Goal: Check status: Check status

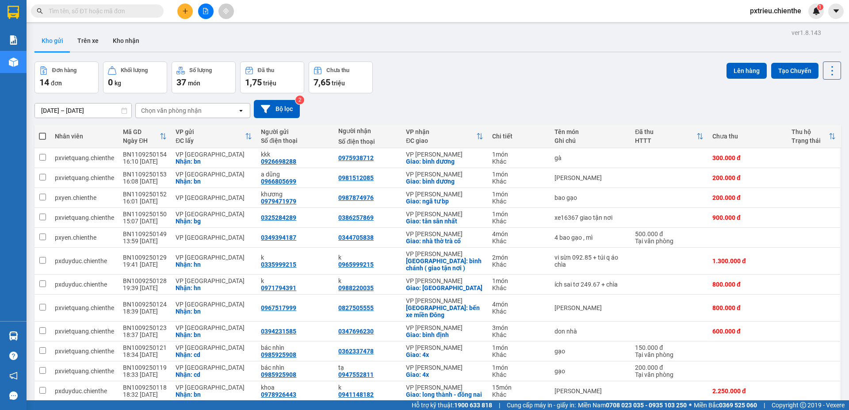
click at [45, 107] on input "[DATE] – [DATE]" at bounding box center [83, 110] width 96 height 14
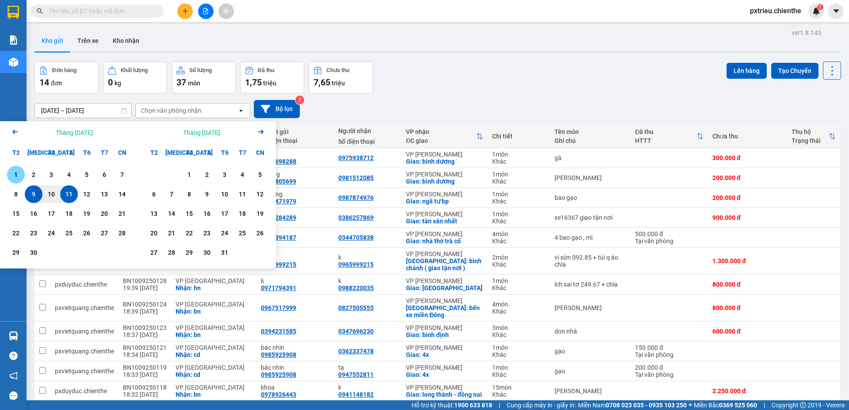
click at [22, 173] on div "1" at bounding box center [16, 175] width 18 height 18
click at [61, 193] on div "11" at bounding box center [69, 194] width 18 height 18
type input "[DATE] – [DATE]"
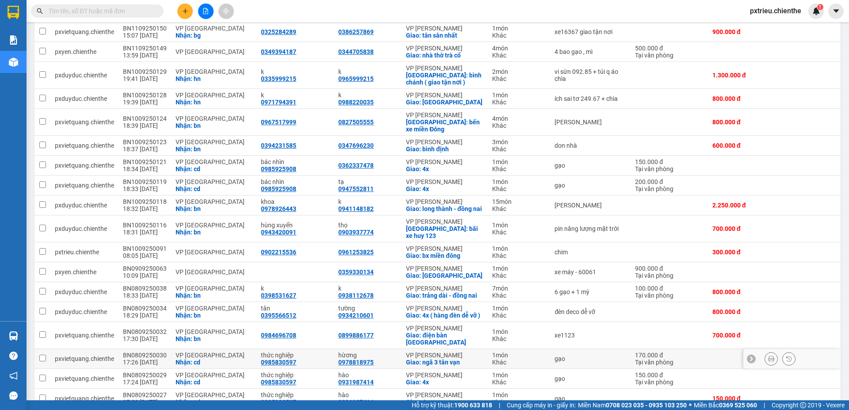
scroll to position [310, 0]
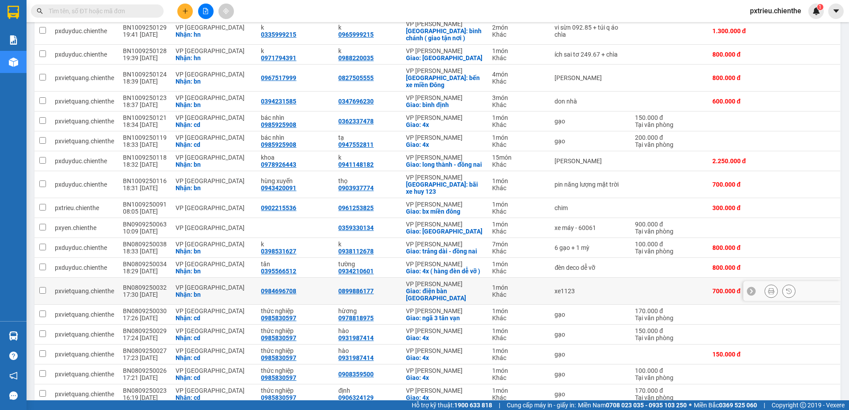
click at [197, 291] on div "Nhận: bn" at bounding box center [214, 294] width 77 height 7
checkbox input "true"
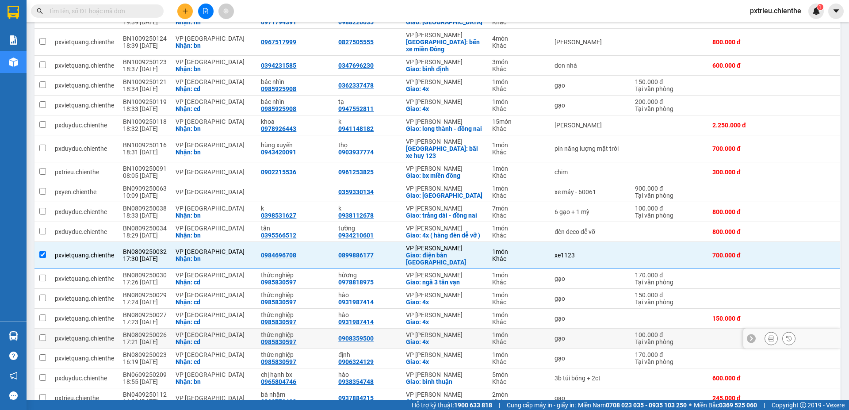
scroll to position [257, 0]
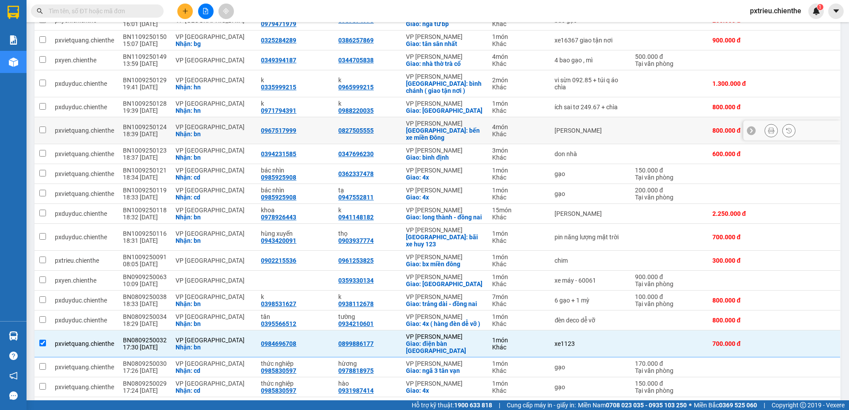
click at [207, 130] on div "Nhận: bn" at bounding box center [214, 133] width 77 height 7
checkbox input "true"
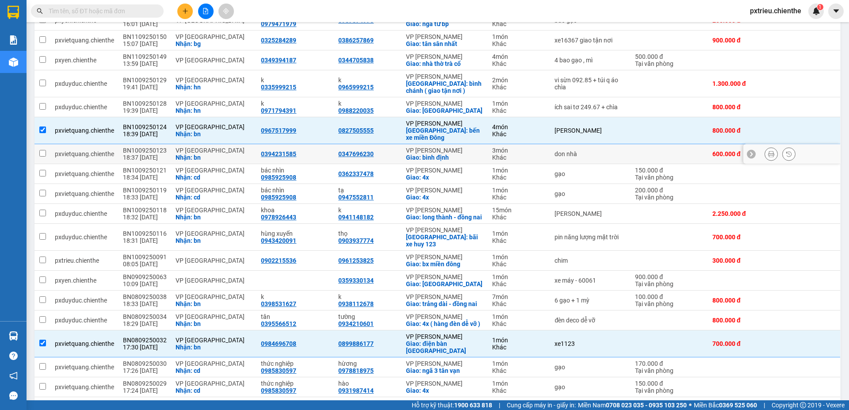
click at [189, 147] on div "VP [GEOGRAPHIC_DATA]" at bounding box center [214, 150] width 77 height 7
checkbox input "true"
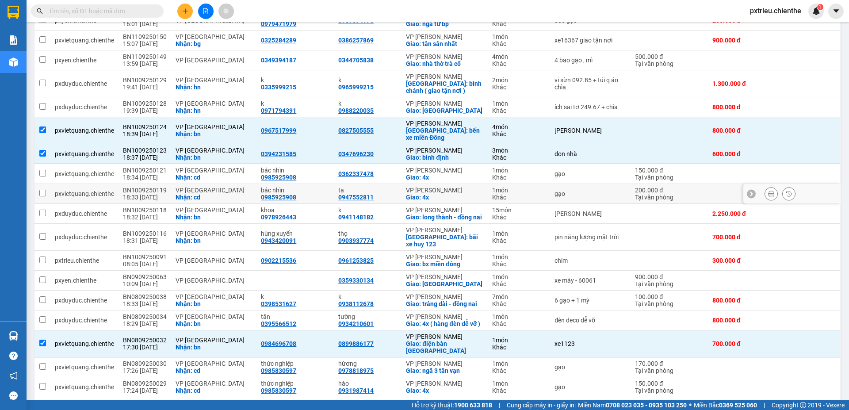
click at [167, 184] on td "BN1009250119 18:33 [DATE]" at bounding box center [145, 194] width 53 height 20
checkbox input "true"
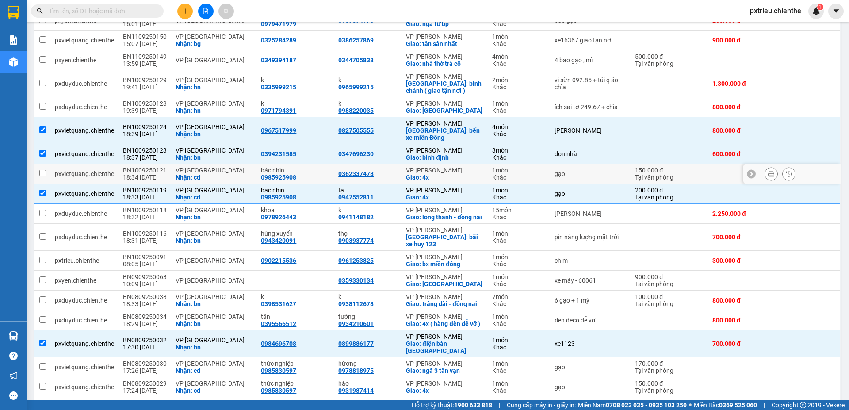
click at [167, 166] on td "BN1009250121 18:34 [DATE]" at bounding box center [145, 174] width 53 height 20
checkbox input "true"
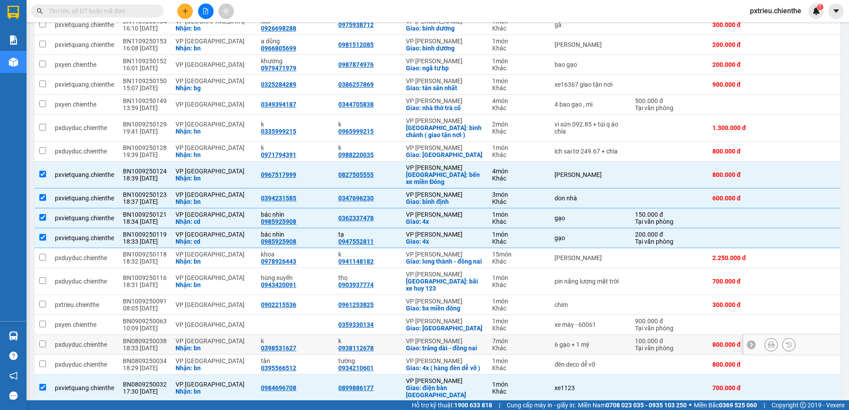
scroll to position [168, 0]
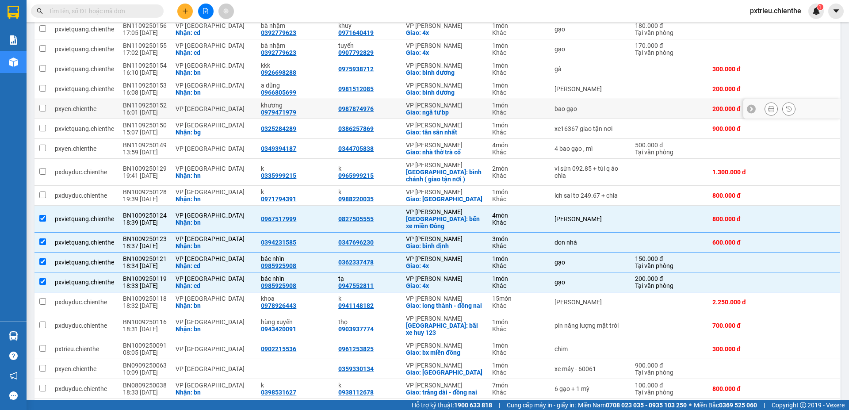
click at [176, 112] on div "VP [GEOGRAPHIC_DATA]" at bounding box center [214, 108] width 77 height 7
checkbox input "true"
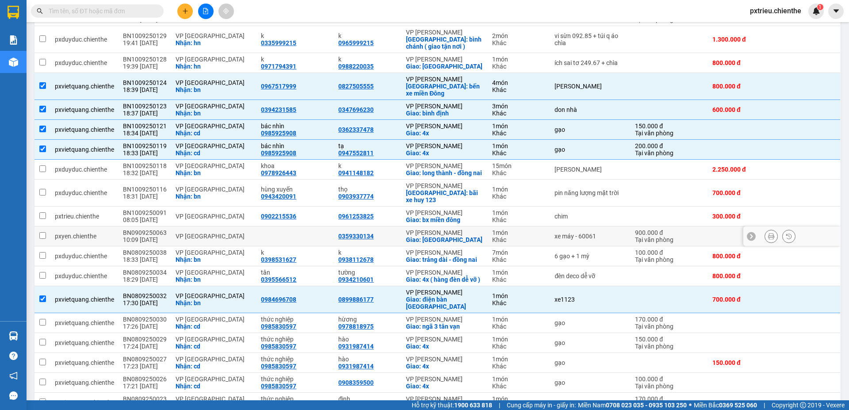
scroll to position [390, 0]
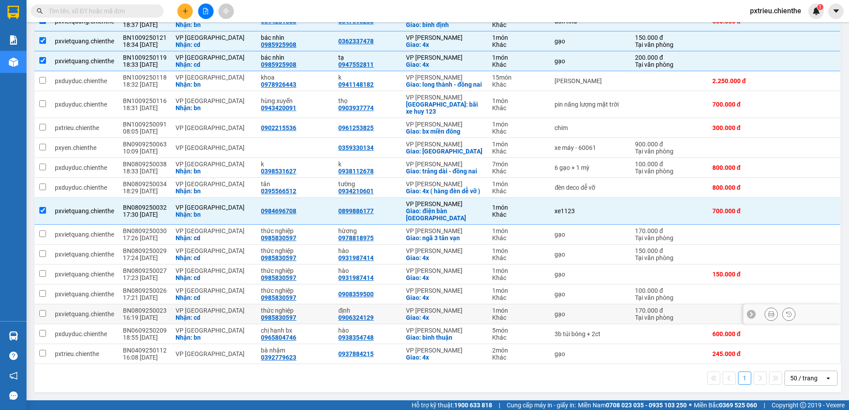
click at [184, 313] on div "VP [GEOGRAPHIC_DATA]" at bounding box center [214, 310] width 77 height 7
checkbox input "true"
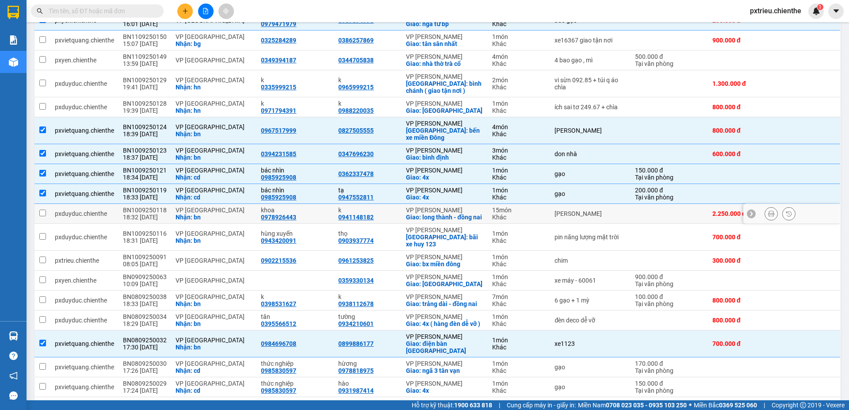
scroll to position [301, 0]
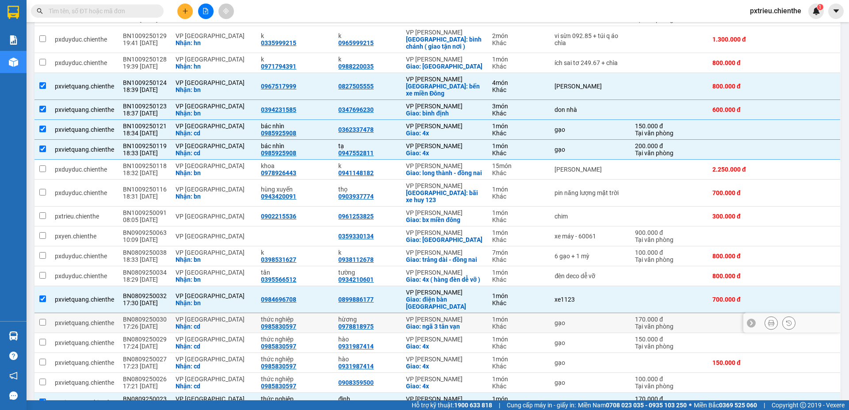
click at [177, 325] on div "Nhận: cd" at bounding box center [214, 326] width 77 height 7
checkbox input "true"
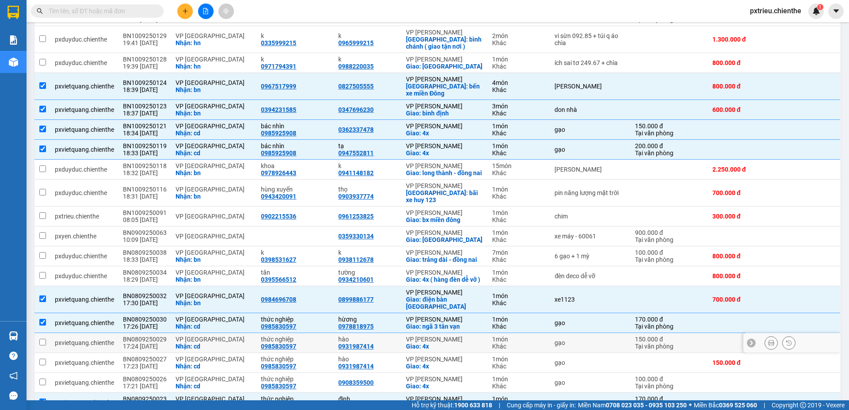
click at [166, 336] on td "BN0809250029 17:24 [DATE]" at bounding box center [145, 343] width 53 height 20
checkbox input "true"
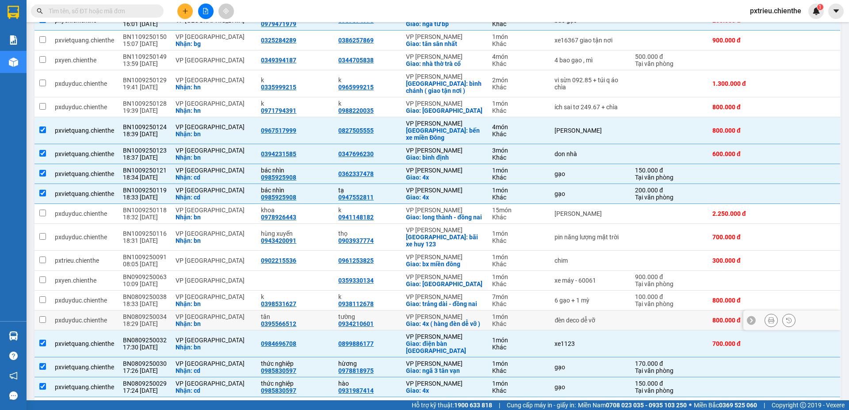
scroll to position [213, 0]
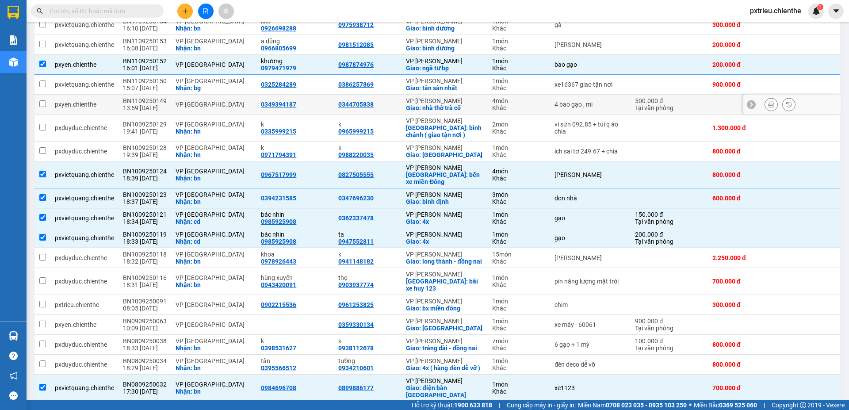
click at [242, 100] on td "VP [GEOGRAPHIC_DATA]" at bounding box center [213, 105] width 85 height 20
checkbox input "true"
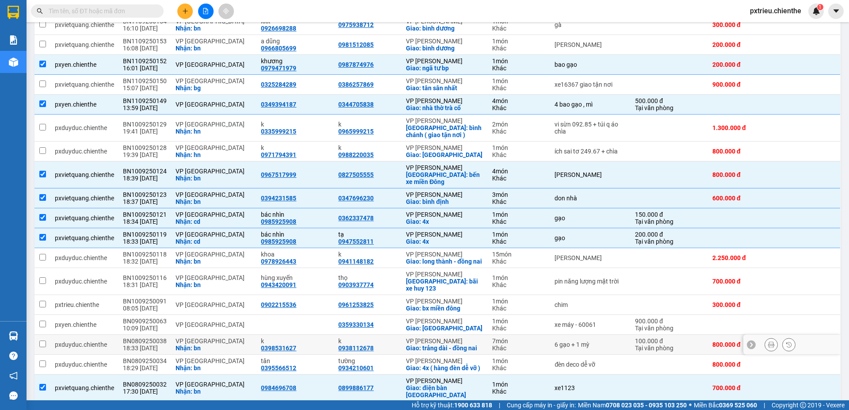
click at [176, 344] on div "Nhận: bn" at bounding box center [214, 347] width 77 height 7
checkbox input "true"
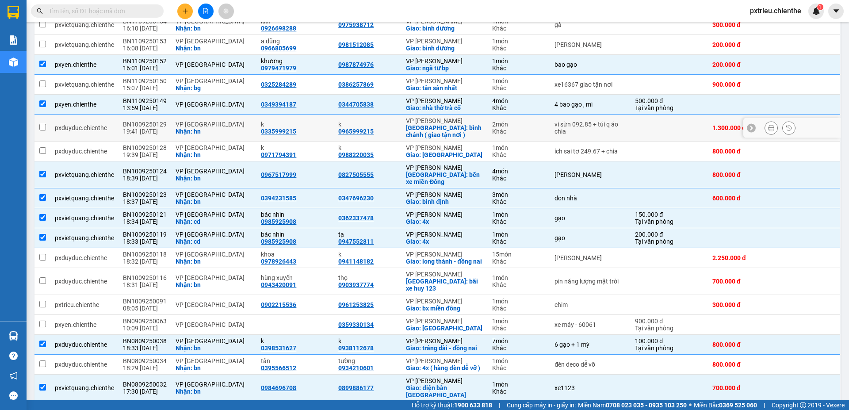
scroll to position [80, 0]
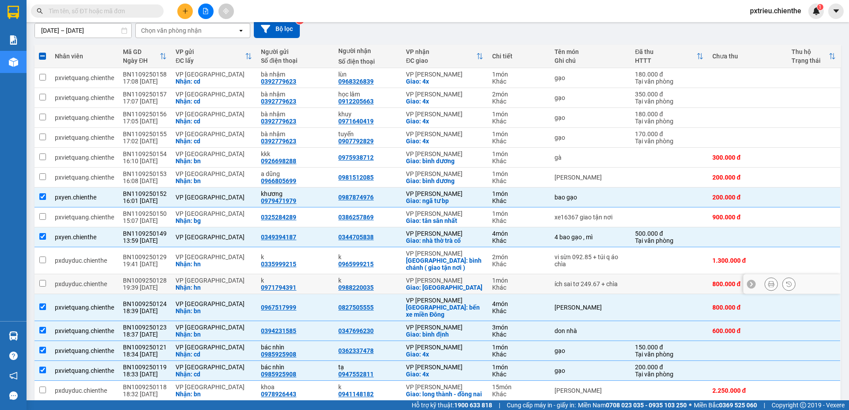
click at [191, 286] on div "Nhận: hn" at bounding box center [214, 287] width 77 height 7
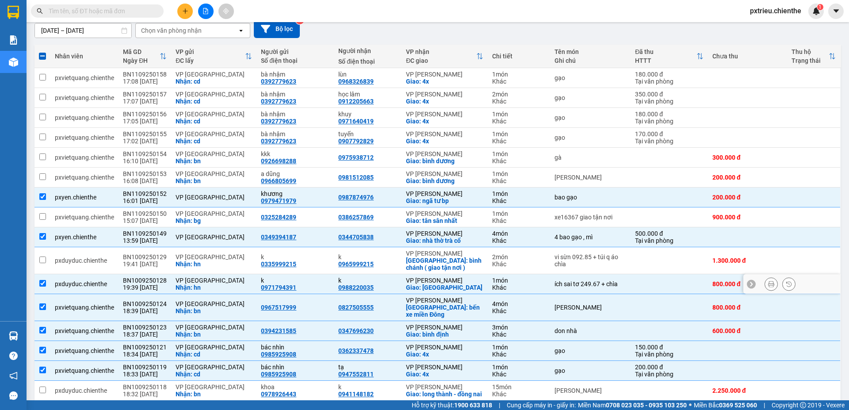
click at [191, 284] on div "Nhận: hn" at bounding box center [214, 287] width 77 height 7
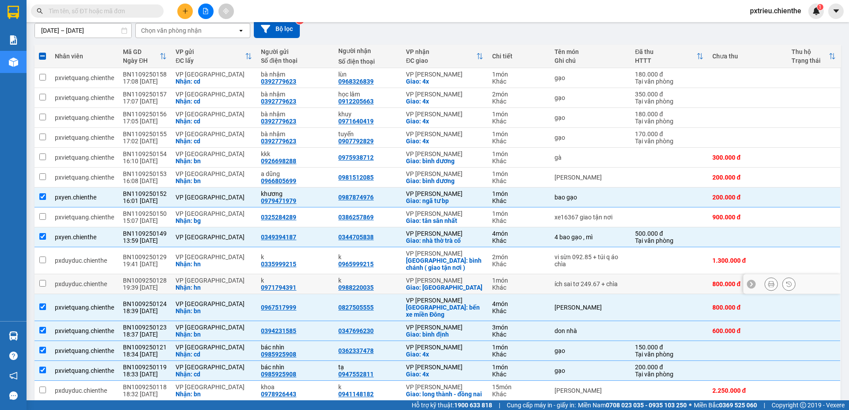
click at [191, 284] on div "Nhận: hn" at bounding box center [214, 287] width 77 height 7
checkbox input "true"
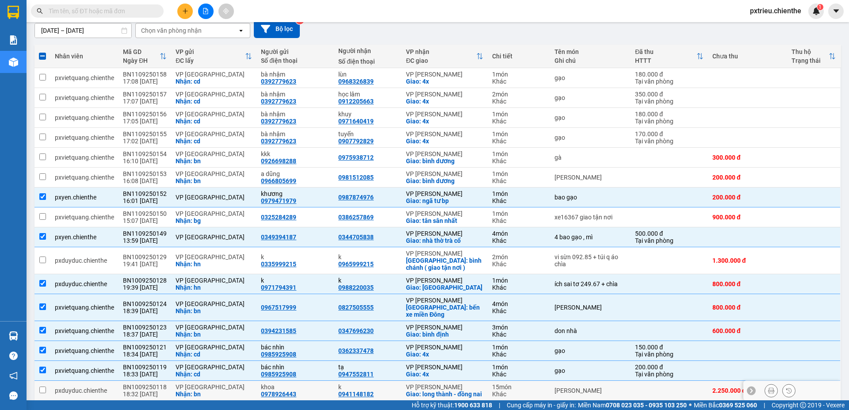
click at [165, 381] on td "BN1009250118 18:32 [DATE]" at bounding box center [145, 391] width 53 height 20
checkbox input "true"
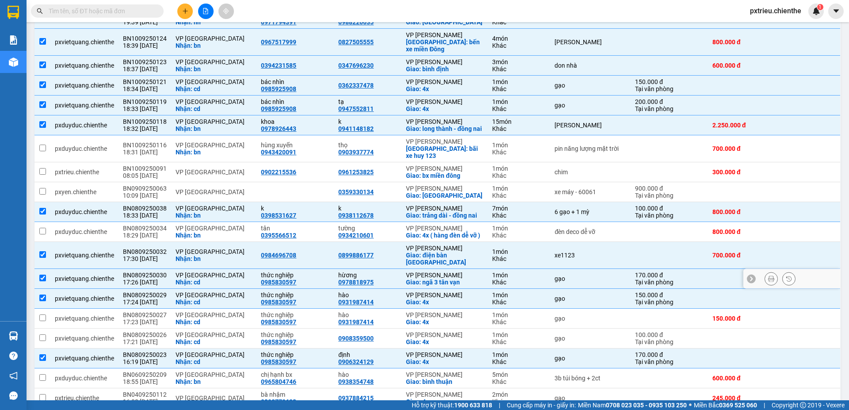
scroll to position [390, 0]
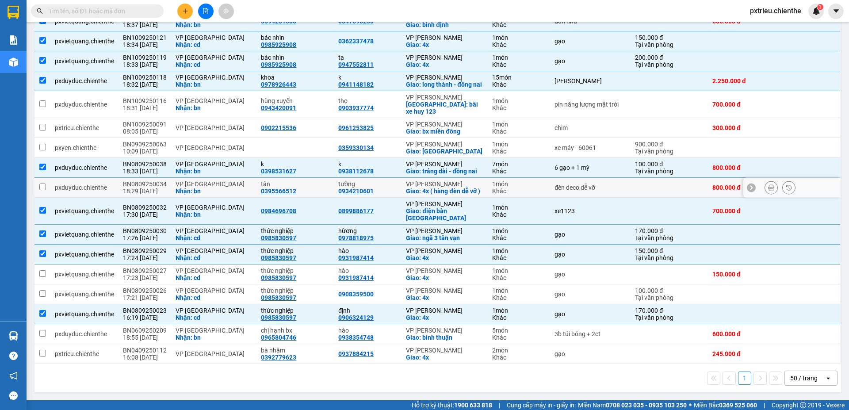
click at [191, 180] on div "VP [GEOGRAPHIC_DATA]" at bounding box center [214, 183] width 77 height 7
checkbox input "true"
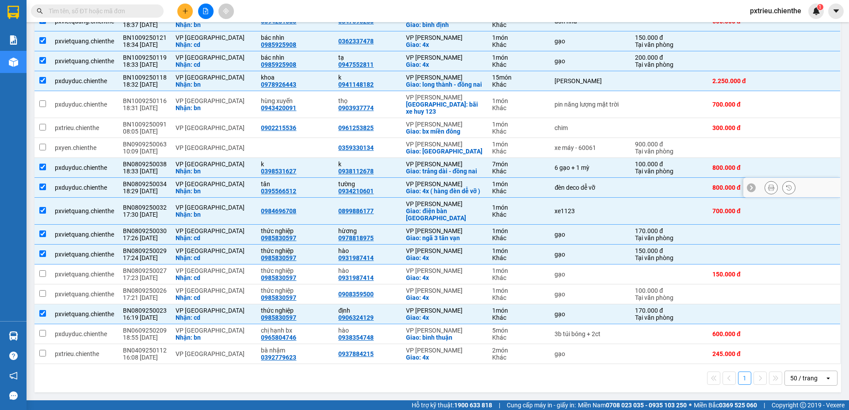
scroll to position [301, 0]
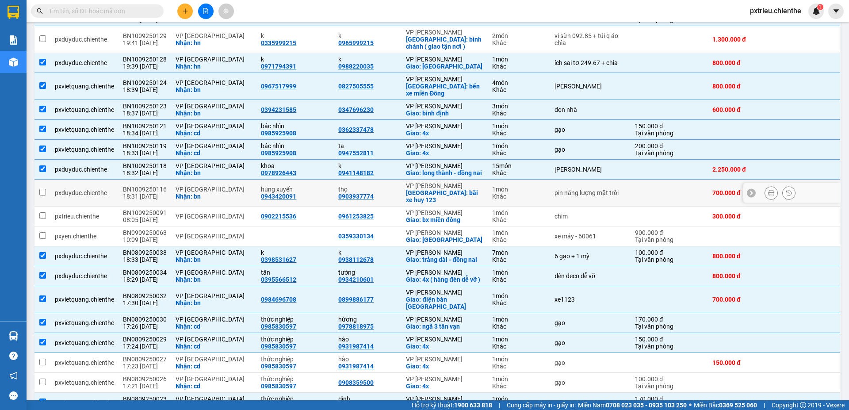
click at [190, 188] on div "VP [GEOGRAPHIC_DATA]" at bounding box center [214, 189] width 77 height 7
checkbox input "true"
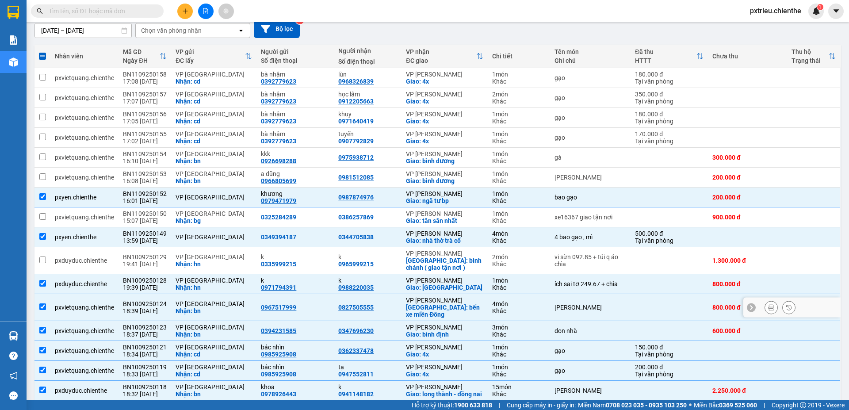
scroll to position [0, 0]
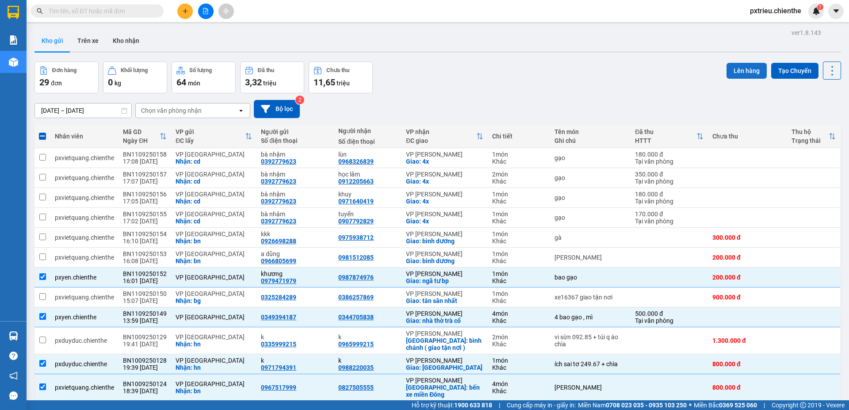
click at [750, 72] on button "Lên hàng" at bounding box center [747, 71] width 40 height 16
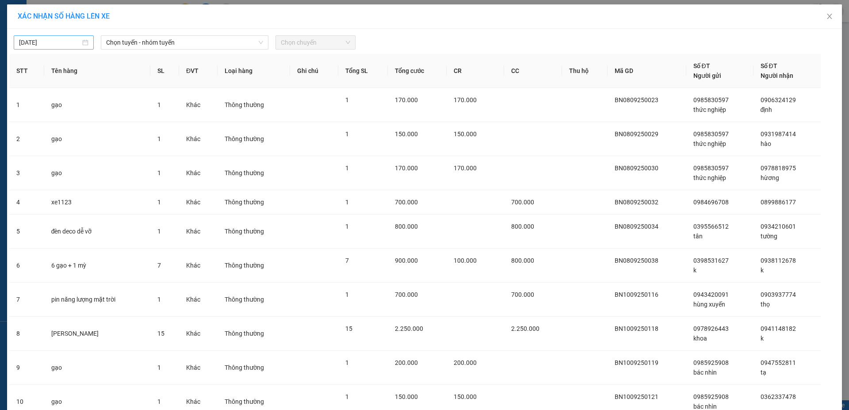
click at [87, 42] on div "[DATE]" at bounding box center [54, 42] width 80 height 14
click at [101, 108] on div "12" at bounding box center [104, 107] width 11 height 11
type input "[DATE]"
click at [179, 43] on span "Chọn tuyến - nhóm tuyến" at bounding box center [184, 42] width 157 height 13
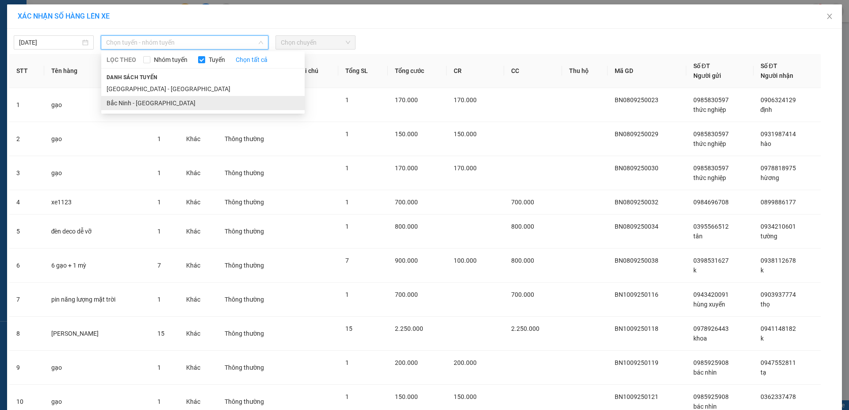
click at [160, 103] on li "Bắc Ninh - [GEOGRAPHIC_DATA]" at bounding box center [202, 103] width 203 height 14
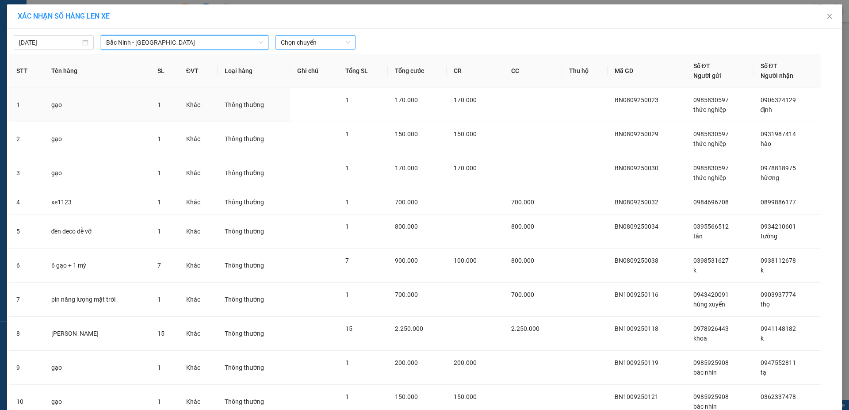
click at [312, 37] on span "Chọn chuyến" at bounding box center [315, 42] width 69 height 13
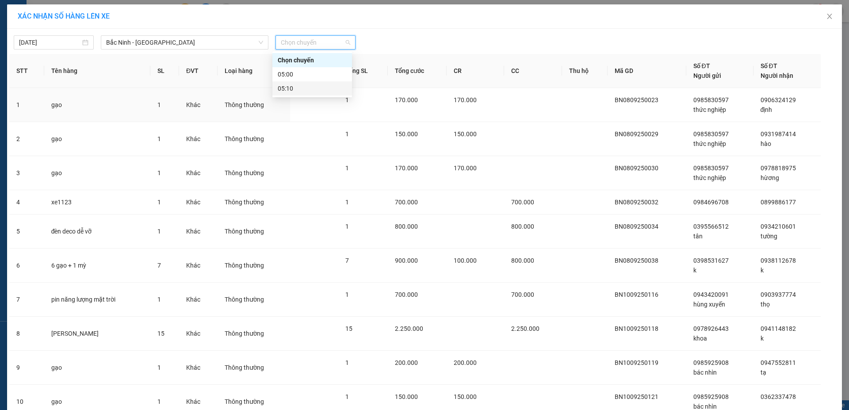
click at [312, 85] on div "05:10" at bounding box center [312, 89] width 69 height 10
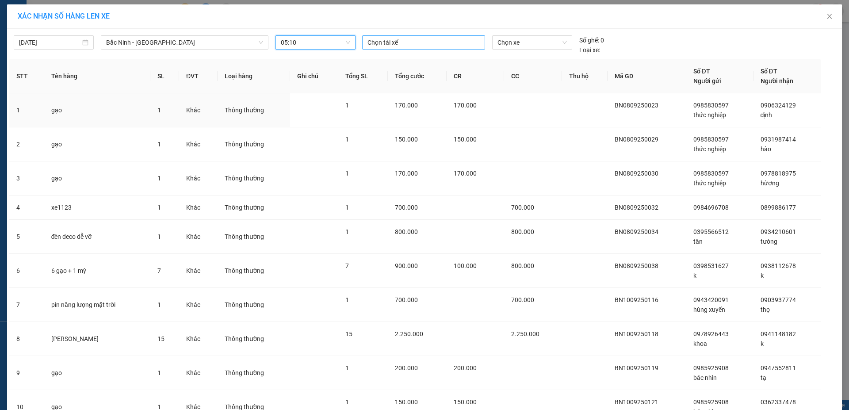
click at [399, 38] on div at bounding box center [423, 42] width 119 height 11
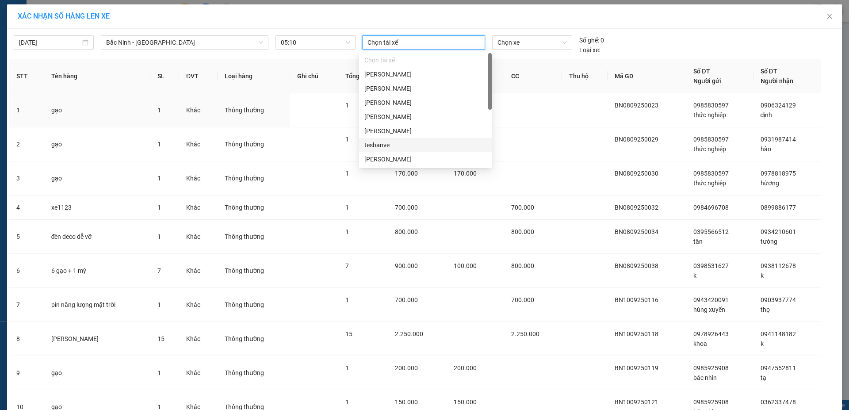
click at [401, 147] on div "tesbanve" at bounding box center [425, 145] width 122 height 10
click at [422, 117] on div "[PERSON_NAME]" at bounding box center [425, 117] width 122 height 10
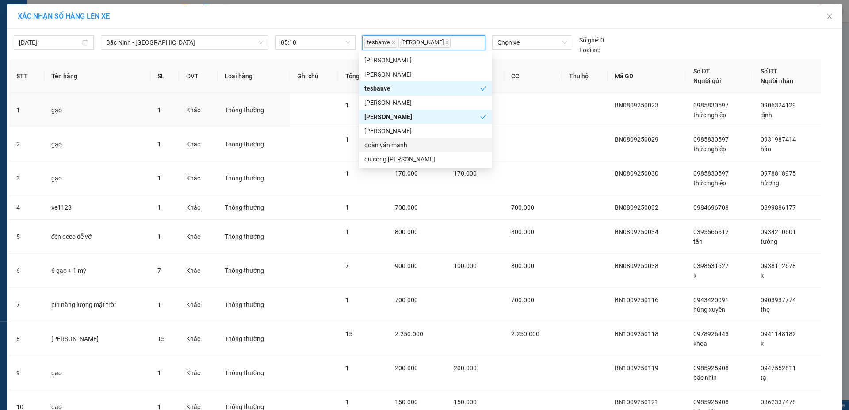
scroll to position [0, 0]
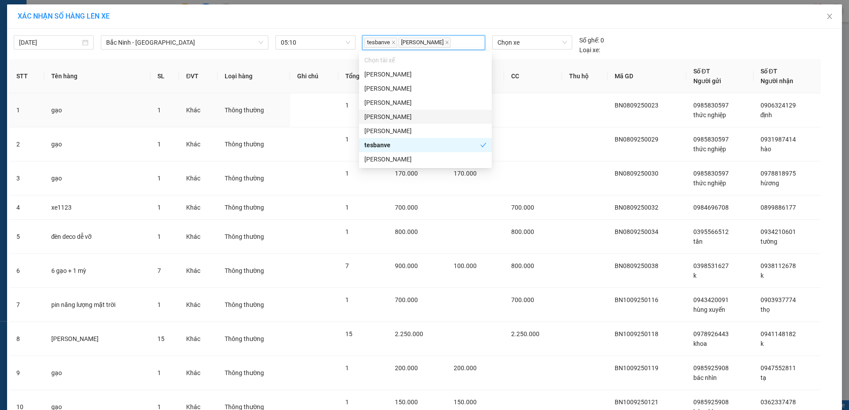
click at [421, 117] on div "[PERSON_NAME]" at bounding box center [425, 117] width 122 height 10
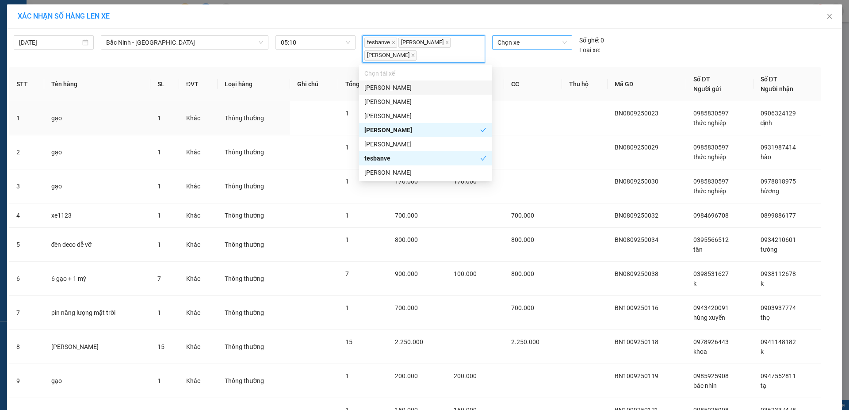
click at [534, 44] on span "Chọn xe" at bounding box center [532, 42] width 69 height 13
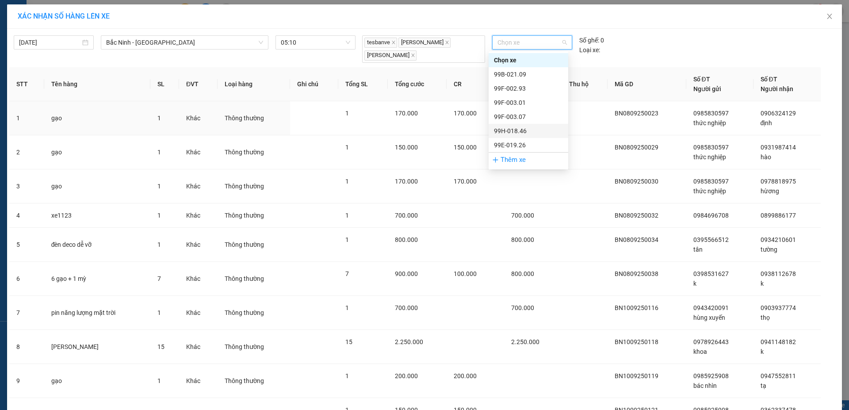
click at [516, 130] on div "99H-018.46" at bounding box center [528, 131] width 69 height 10
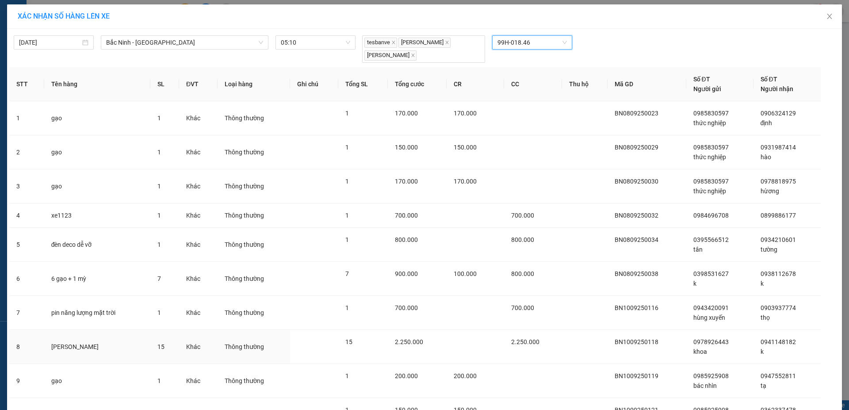
scroll to position [228, 0]
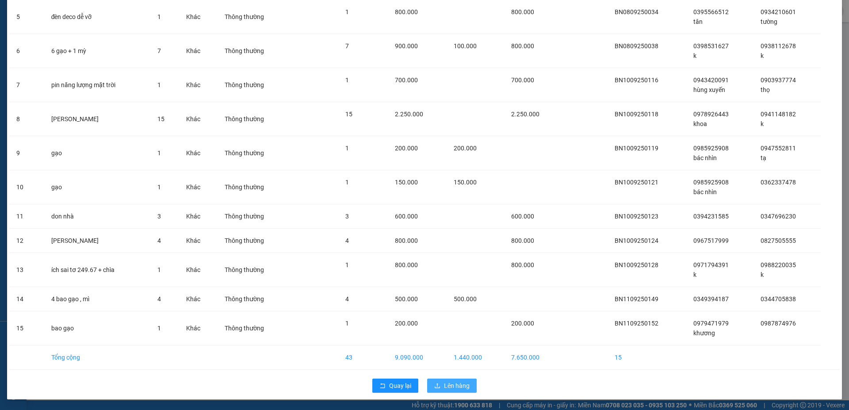
click at [451, 387] on span "Lên hàng" at bounding box center [457, 386] width 26 height 10
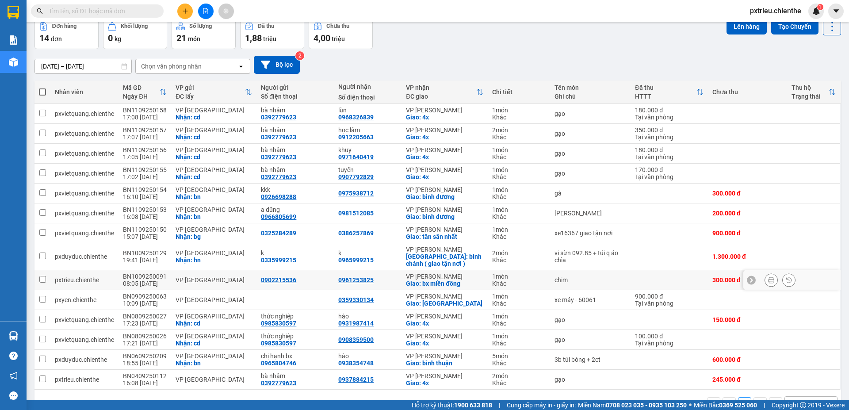
scroll to position [70, 0]
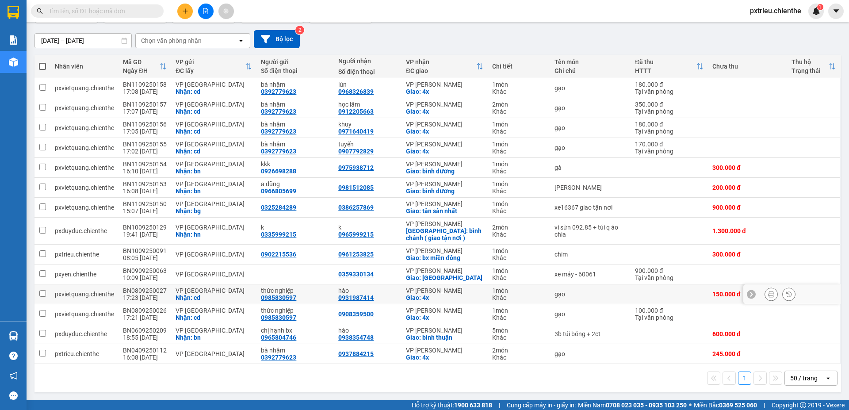
click at [786, 295] on icon at bounding box center [789, 294] width 6 height 6
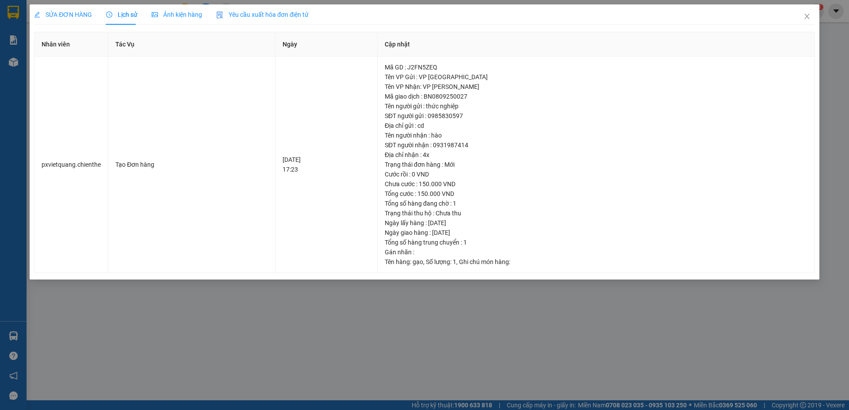
click at [178, 14] on span "Ảnh kiện hàng" at bounding box center [177, 14] width 50 height 7
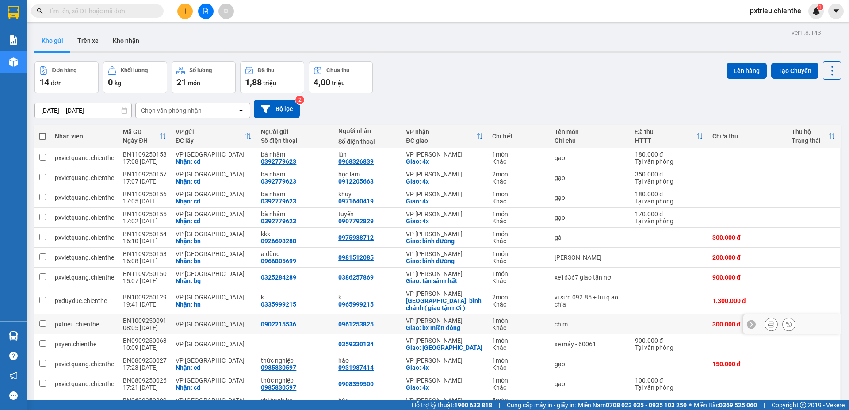
scroll to position [44, 0]
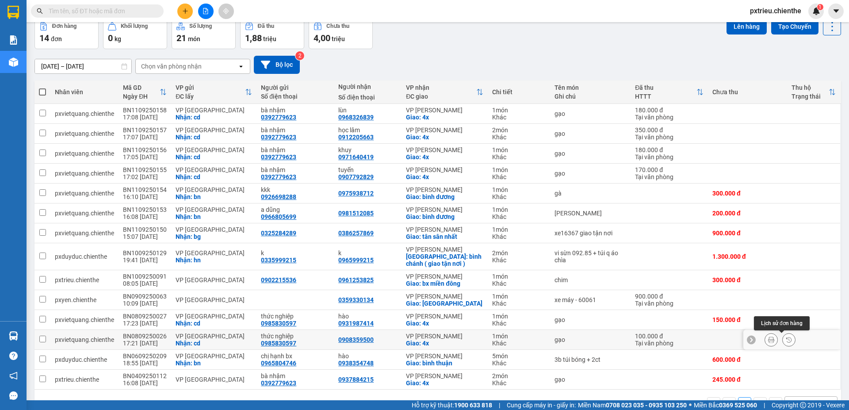
click at [785, 340] on button at bounding box center [789, 339] width 12 height 15
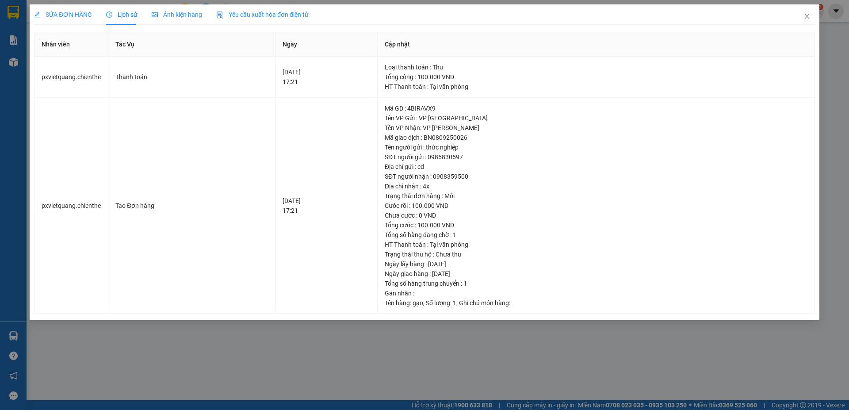
click at [179, 17] on span "Ảnh kiện hàng" at bounding box center [177, 14] width 50 height 7
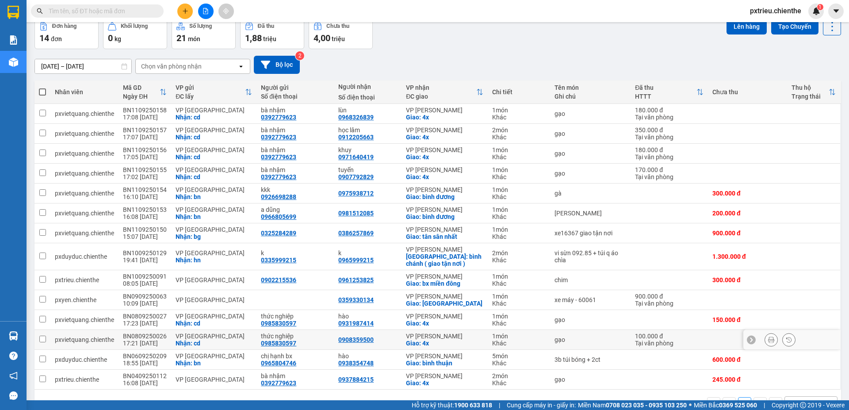
scroll to position [70, 0]
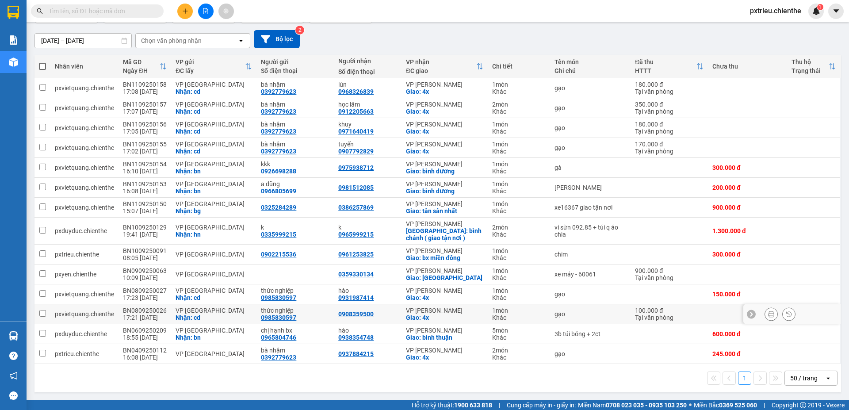
click at [582, 315] on div "gạo" at bounding box center [591, 313] width 72 height 7
checkbox input "true"
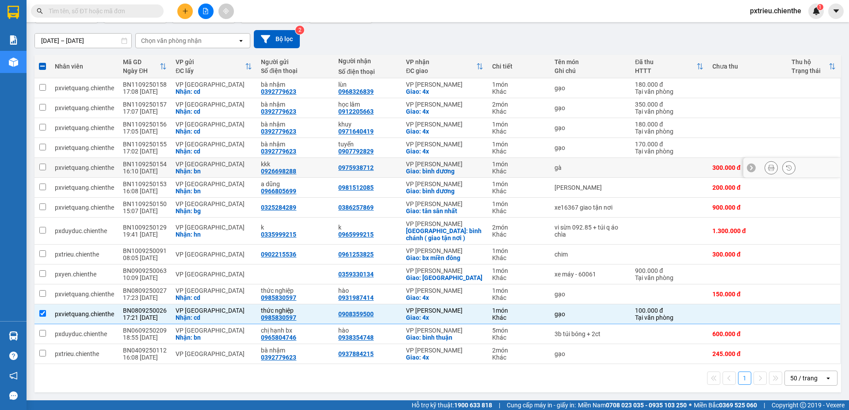
scroll to position [0, 0]
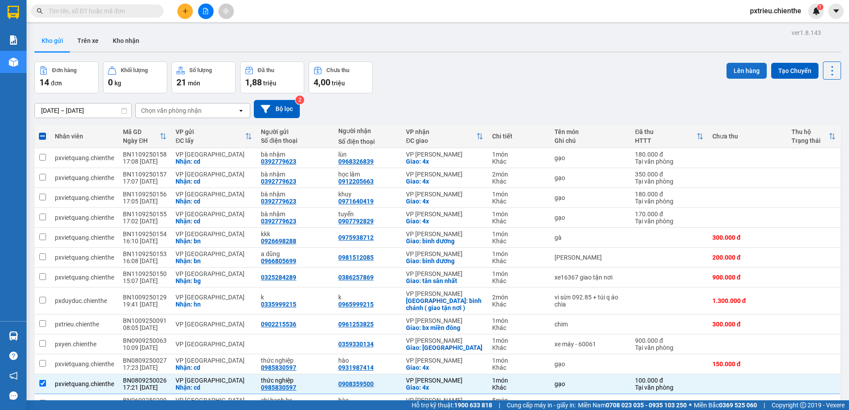
click at [743, 72] on button "Lên hàng" at bounding box center [747, 71] width 40 height 16
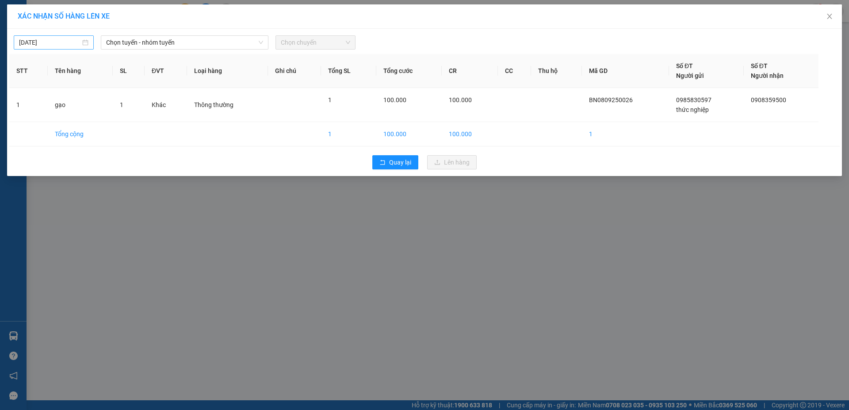
click at [91, 46] on div "[DATE]" at bounding box center [54, 42] width 80 height 14
click at [111, 111] on div "12" at bounding box center [106, 107] width 11 height 11
type input "[DATE]"
click at [184, 43] on span "Chọn tuyến - nhóm tuyến" at bounding box center [184, 42] width 157 height 13
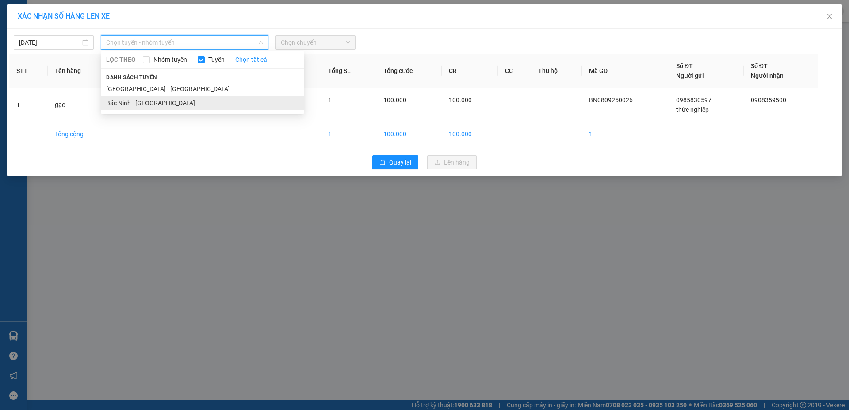
click at [149, 103] on li "Bắc Ninh - [GEOGRAPHIC_DATA]" at bounding box center [202, 103] width 203 height 14
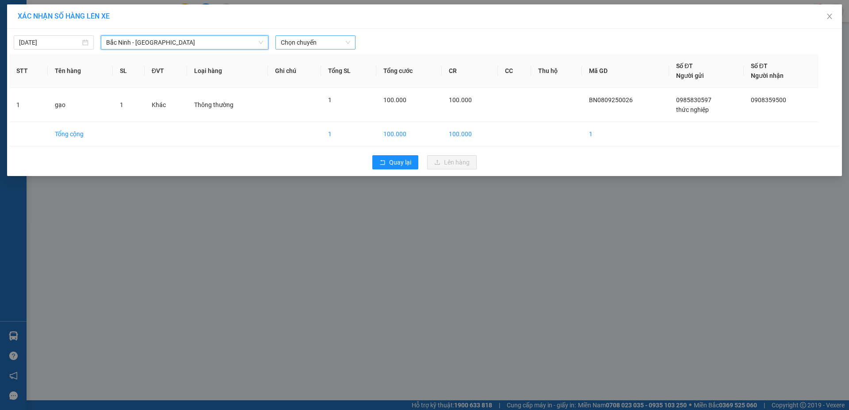
click at [318, 47] on span "Chọn chuyến" at bounding box center [315, 42] width 69 height 13
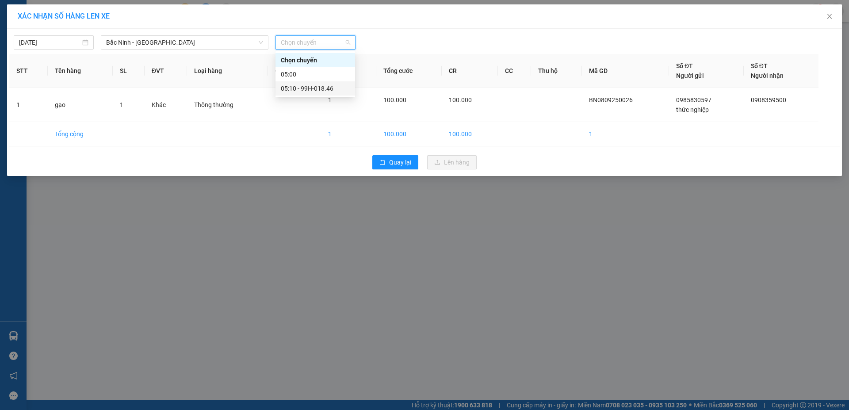
click at [315, 88] on div "05:10 - 99H-018.46" at bounding box center [315, 89] width 69 height 10
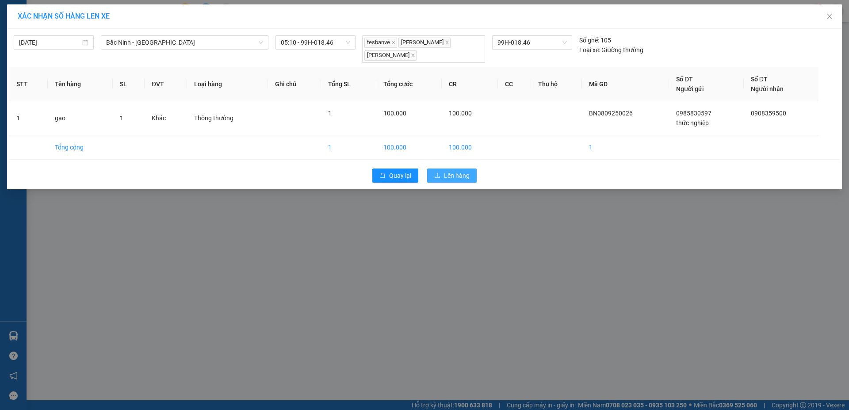
click at [452, 179] on span "Lên hàng" at bounding box center [457, 176] width 26 height 10
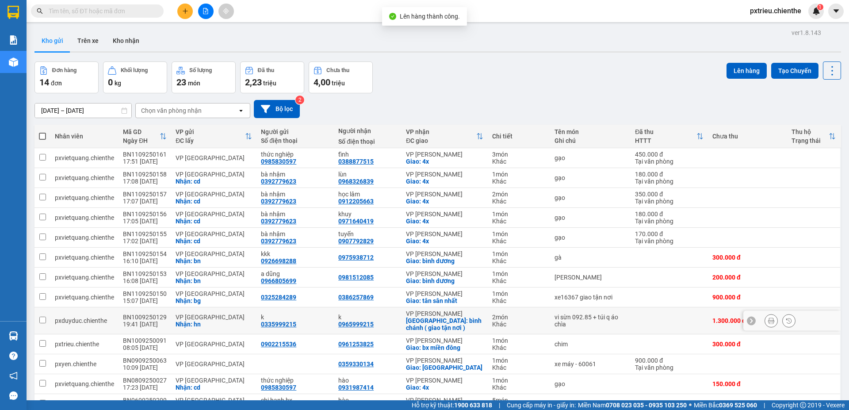
scroll to position [70, 0]
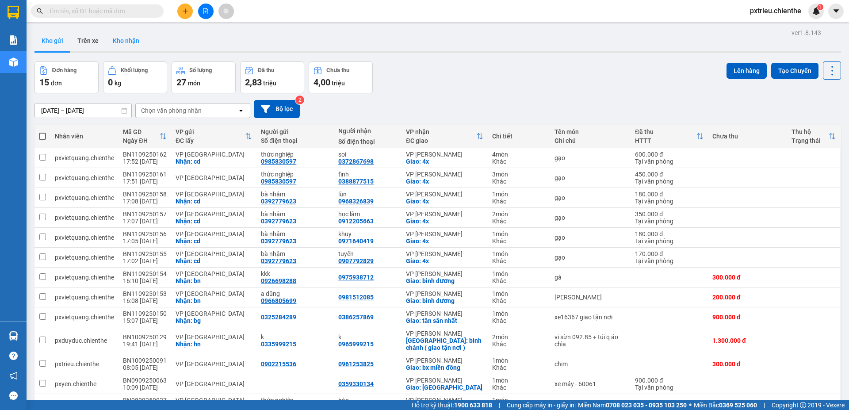
click at [126, 42] on button "Kho nhận" at bounding box center [126, 40] width 41 height 21
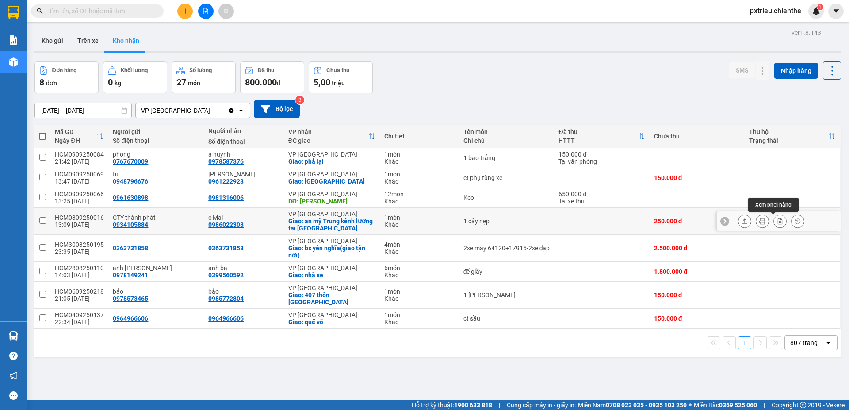
click at [761, 221] on div at bounding box center [771, 220] width 66 height 13
click at [759, 222] on icon at bounding box center [762, 221] width 6 height 6
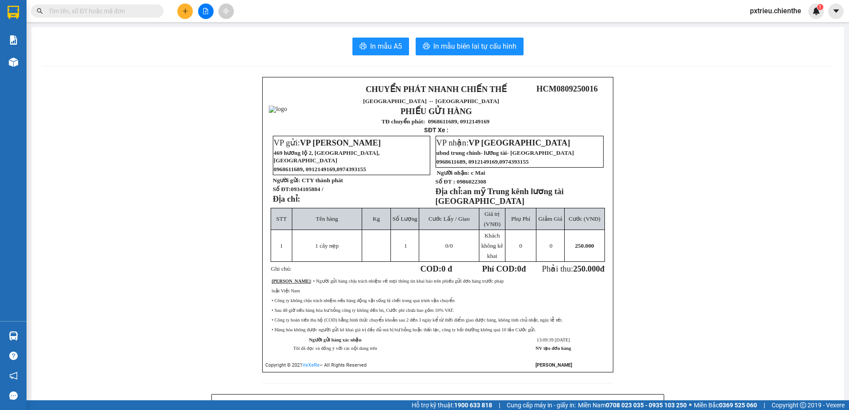
scroll to position [265, 0]
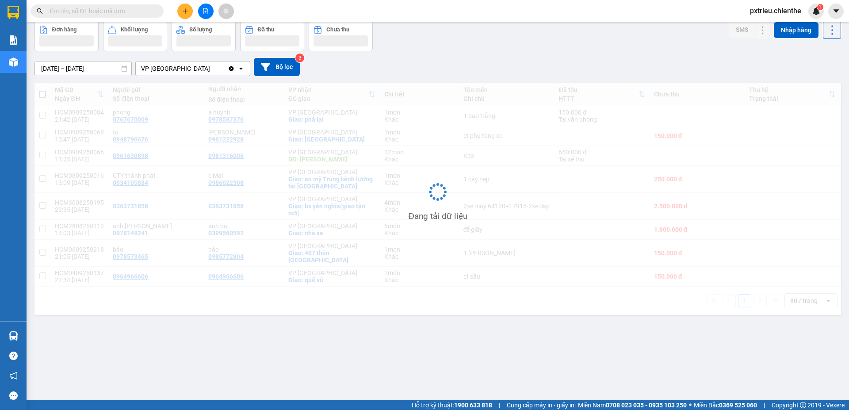
scroll to position [41, 0]
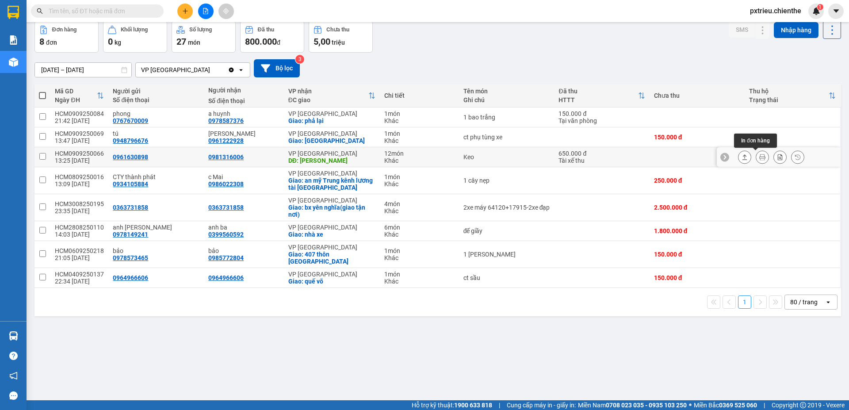
click at [759, 159] on icon at bounding box center [762, 157] width 6 height 6
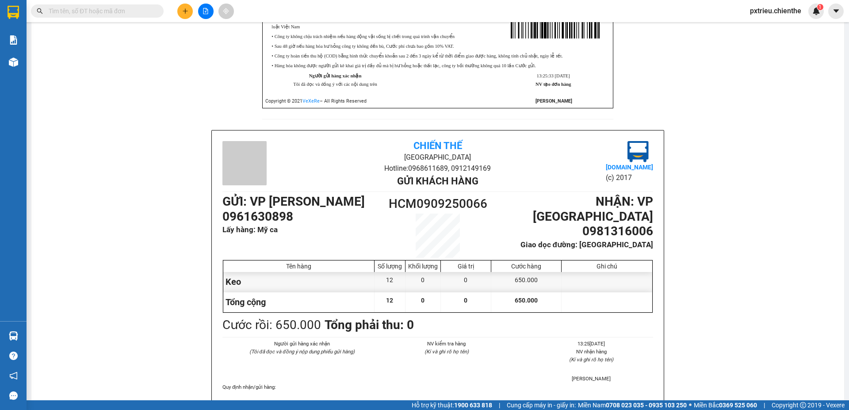
scroll to position [306, 0]
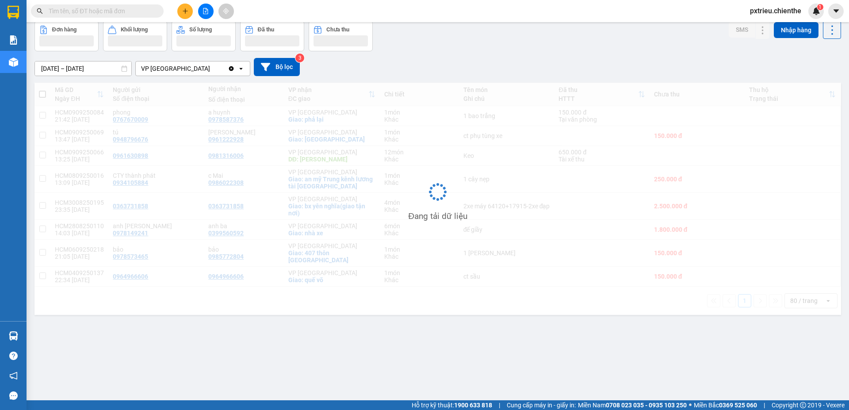
scroll to position [41, 0]
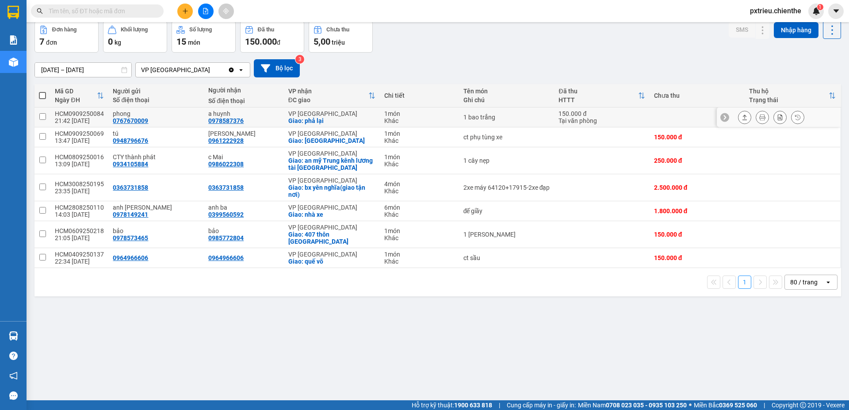
click at [759, 116] on button at bounding box center [762, 117] width 12 height 15
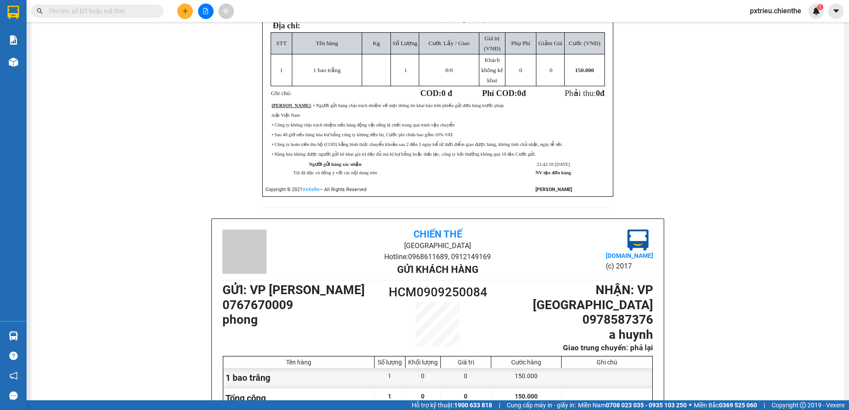
scroll to position [218, 0]
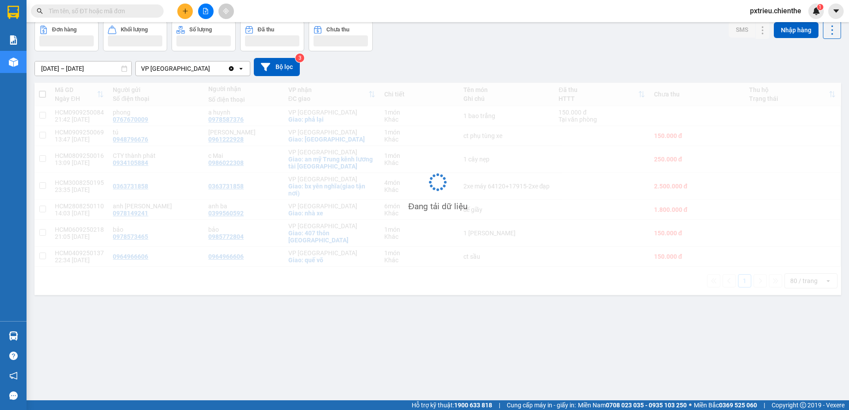
scroll to position [41, 0]
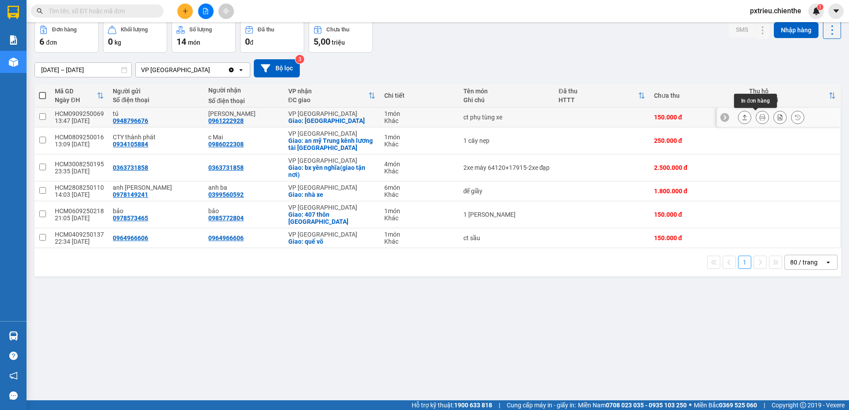
click at [756, 118] on button at bounding box center [762, 117] width 12 height 15
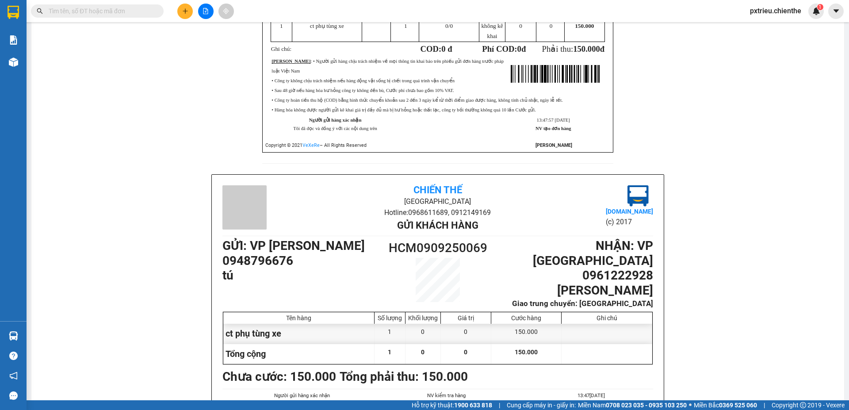
scroll to position [262, 0]
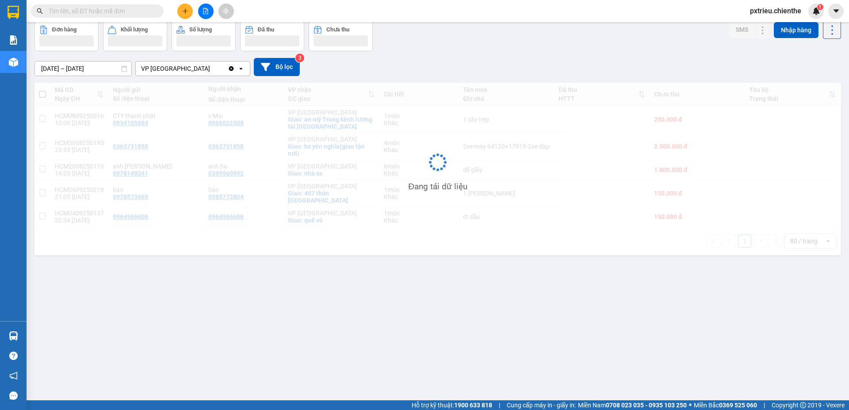
scroll to position [41, 0]
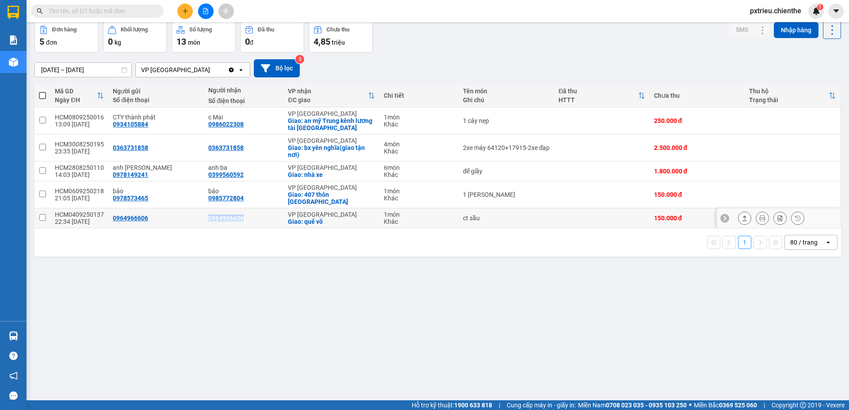
drag, startPoint x: 204, startPoint y: 216, endPoint x: 241, endPoint y: 220, distance: 36.4
click at [241, 220] on td "0964966606" at bounding box center [244, 218] width 80 height 20
checkbox input "true"
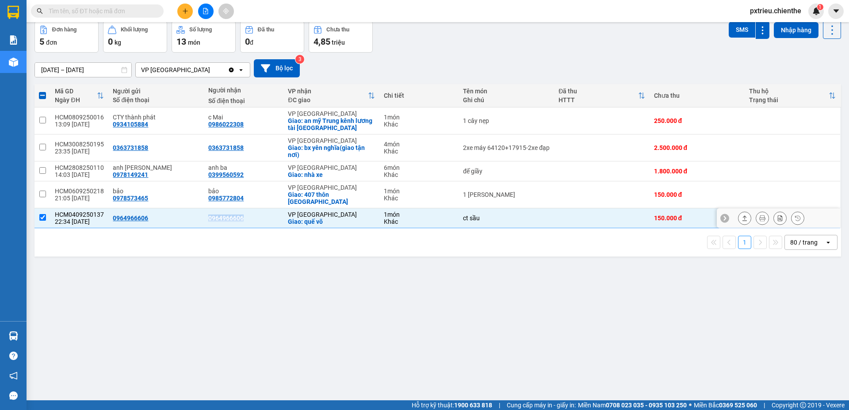
copy div "0964966606"
click at [106, 20] on div "Kết quả tìm kiếm ( 0 ) Bộ lọc No Data pxtrieu.chienthe 1" at bounding box center [424, 11] width 849 height 22
click at [106, 13] on input "text" at bounding box center [101, 11] width 104 height 10
paste input "0964966606"
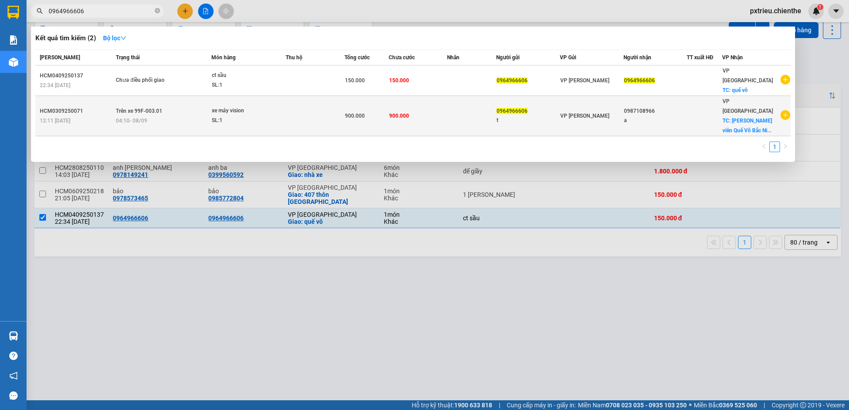
type input "0964966606"
click at [306, 97] on td at bounding box center [315, 116] width 59 height 40
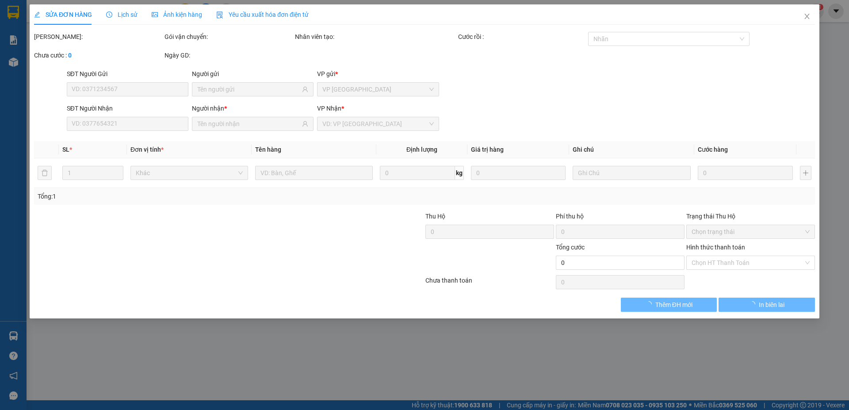
type input "0964966606"
type input "t"
type input "0987108966"
type input "a"
type input "900.000"
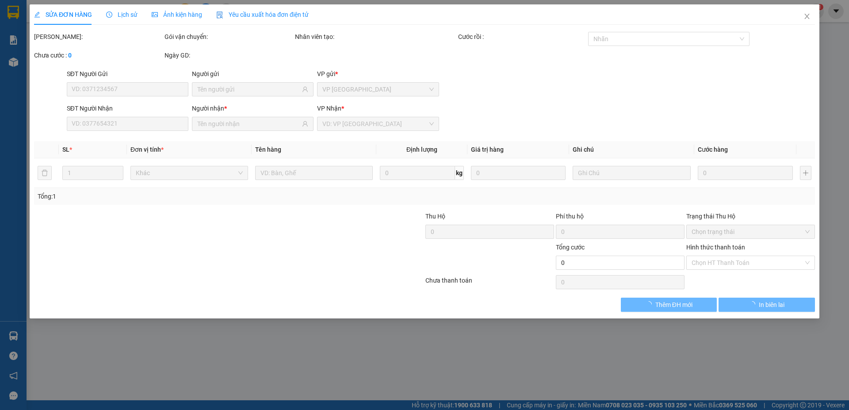
type input "900.000"
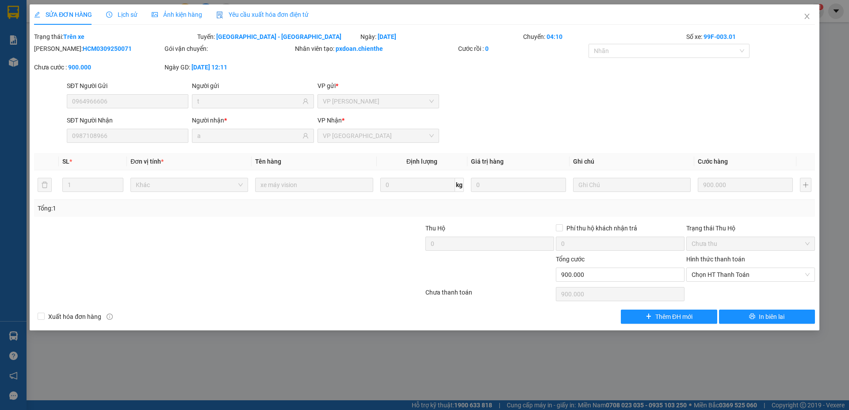
click at [172, 14] on span "Ảnh kiện hàng" at bounding box center [177, 14] width 50 height 7
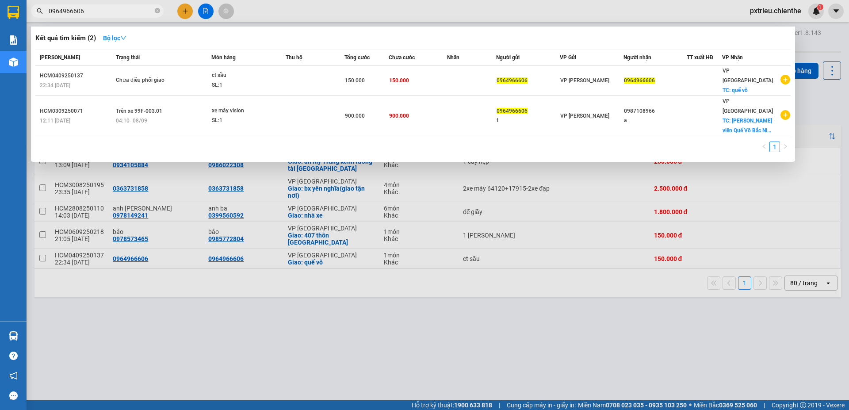
click at [102, 9] on input "0964966606" at bounding box center [101, 11] width 104 height 10
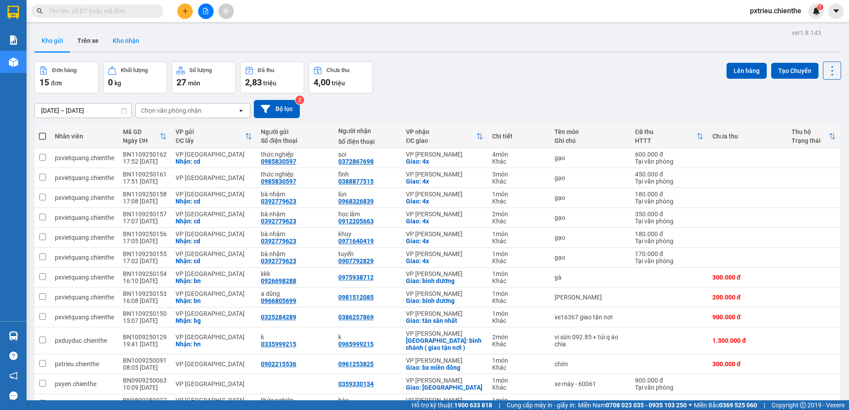
click at [123, 39] on button "Kho nhận" at bounding box center [126, 40] width 41 height 21
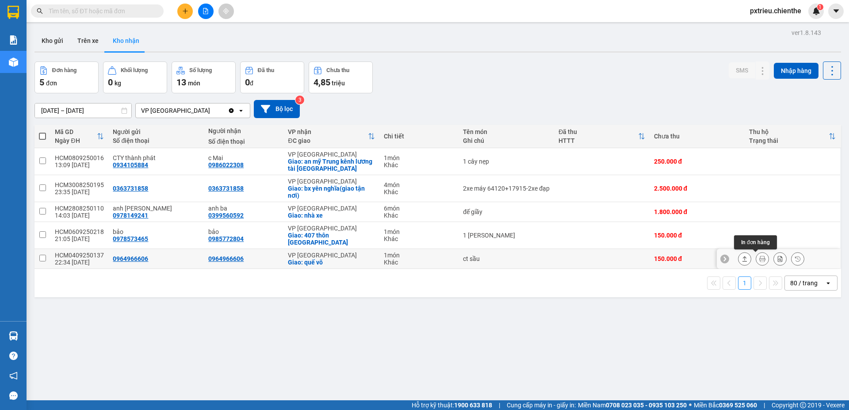
drag, startPoint x: 758, startPoint y: 259, endPoint x: 750, endPoint y: 258, distance: 8.0
click at [759, 259] on icon at bounding box center [762, 259] width 6 height 6
click at [756, 258] on button at bounding box center [762, 258] width 12 height 15
click at [795, 259] on icon at bounding box center [797, 258] width 5 height 5
click at [759, 256] on icon at bounding box center [762, 259] width 6 height 6
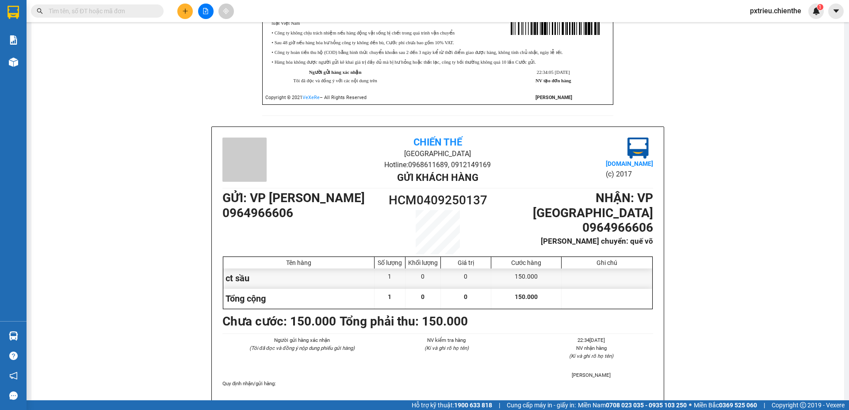
scroll to position [221, 0]
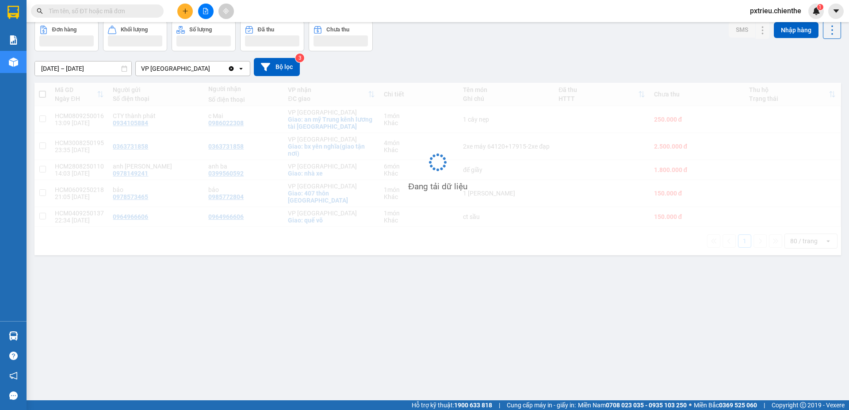
scroll to position [41, 0]
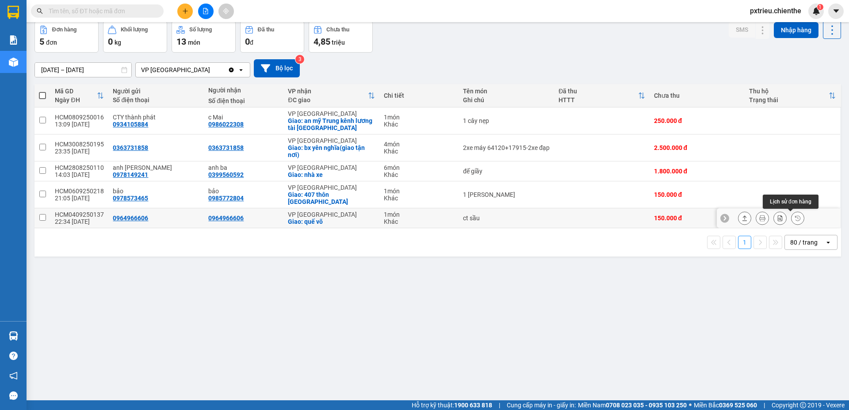
click at [795, 218] on icon at bounding box center [797, 217] width 5 height 5
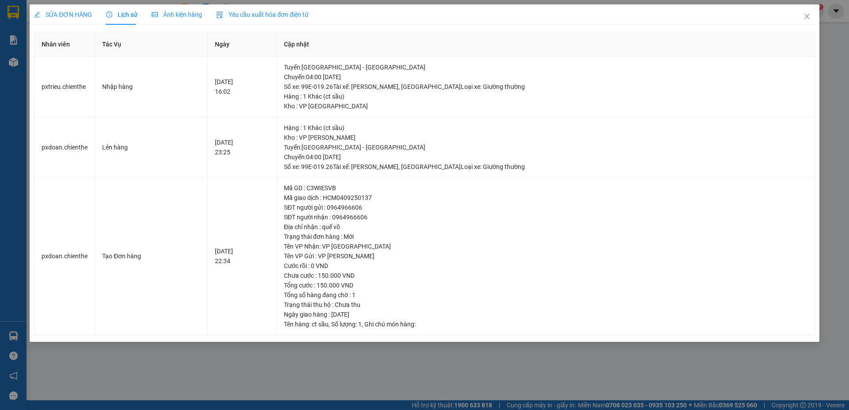
click at [175, 14] on span "Ảnh kiện hàng" at bounding box center [177, 14] width 50 height 7
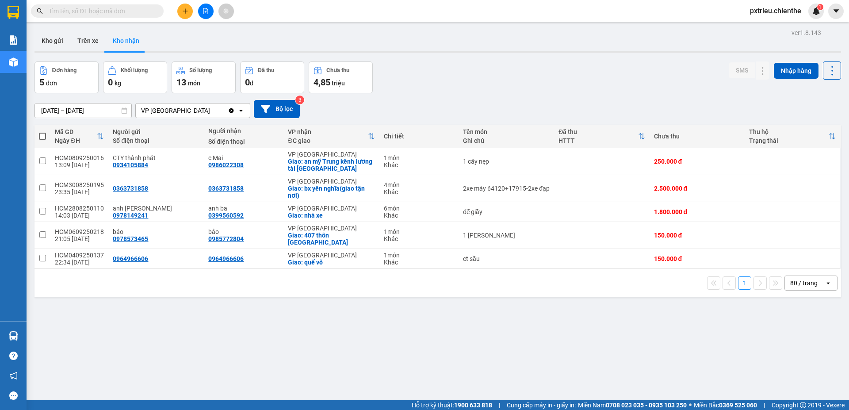
click at [121, 10] on input "text" at bounding box center [101, 11] width 104 height 10
paste input "0964966606"
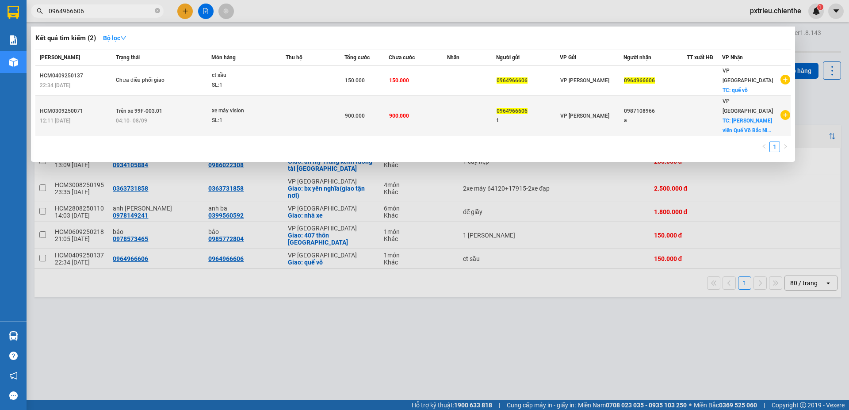
type input "0964966606"
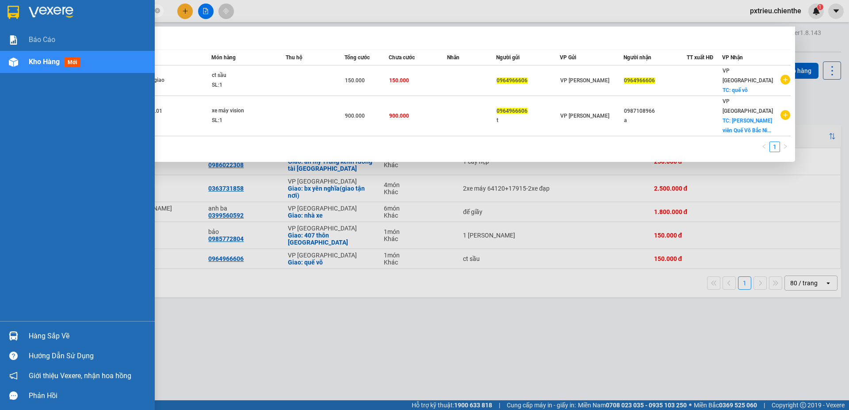
click at [0, 332] on div "Hàng sắp về" at bounding box center [77, 336] width 155 height 20
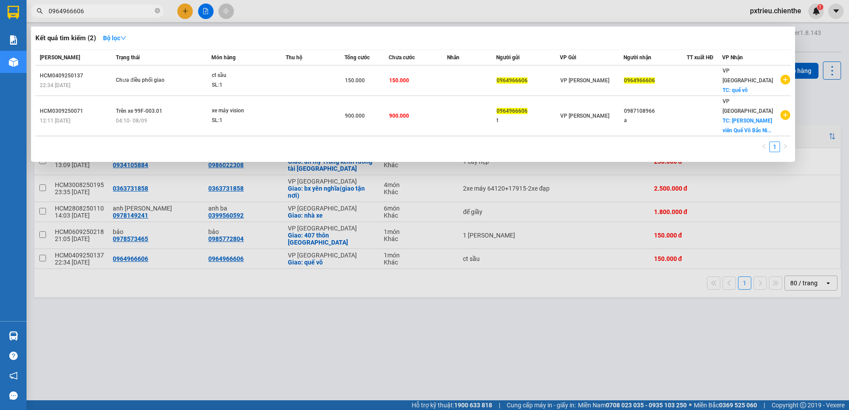
click at [609, 255] on section "Kết quả tìm kiếm ( 2 ) Bộ lọc Mã ĐH Trạng thái Món hàng Thu hộ Tổng cước Chưa c…" at bounding box center [424, 205] width 849 height 410
